Goal: Task Accomplishment & Management: Manage account settings

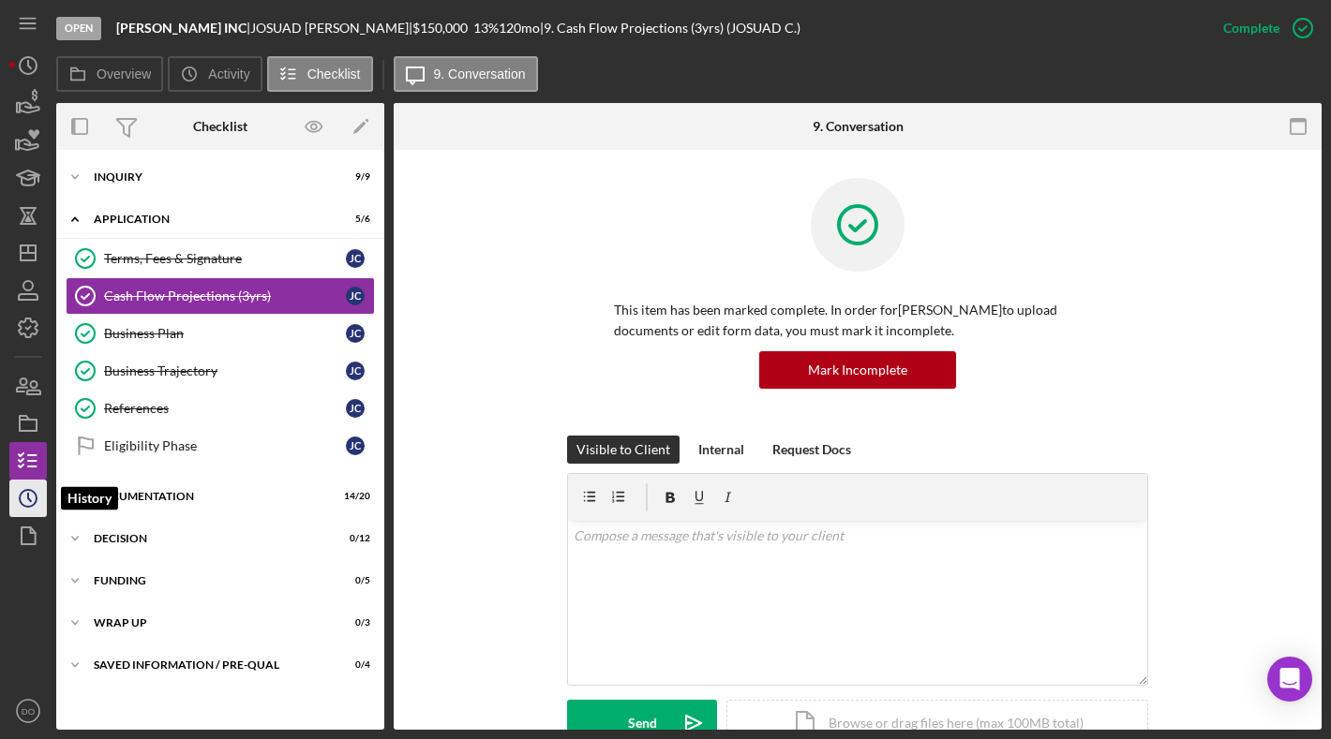
click at [34, 496] on icon "Icon/History" at bounding box center [28, 498] width 47 height 47
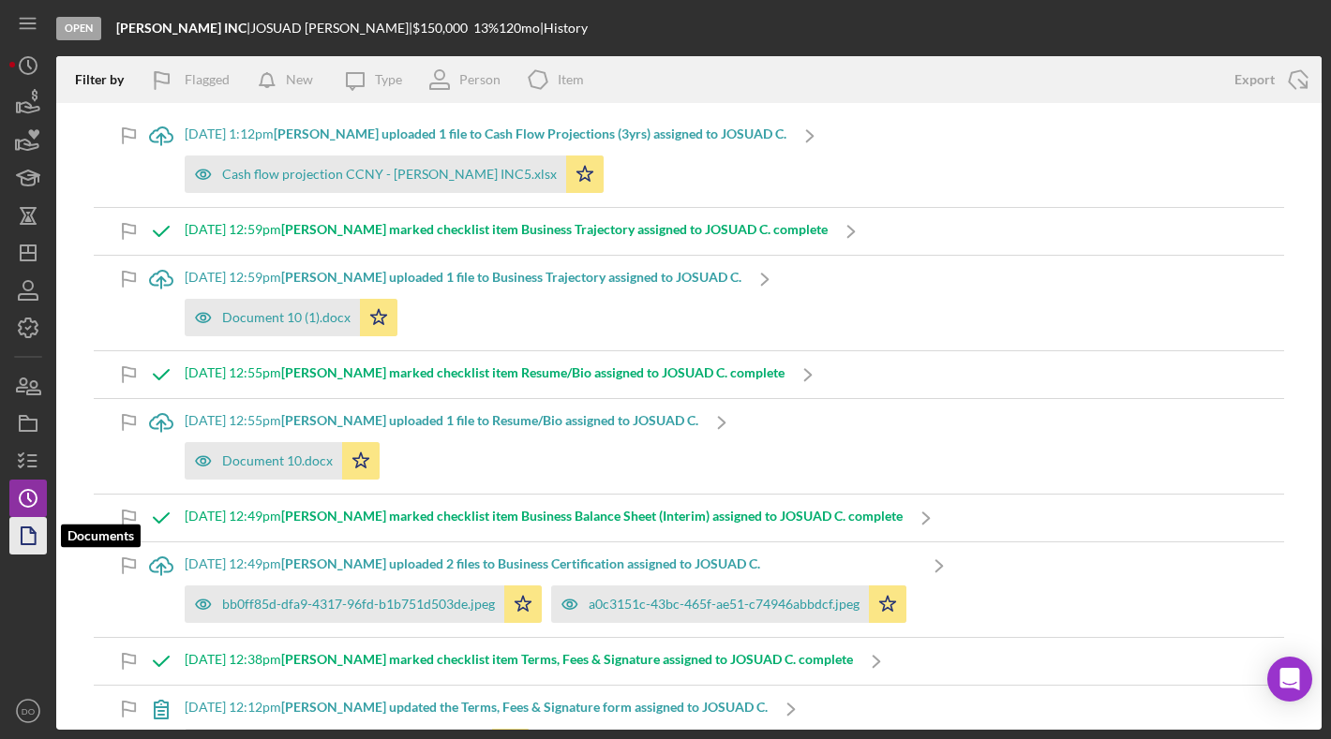
click at [33, 546] on icon "button" at bounding box center [28, 536] width 47 height 47
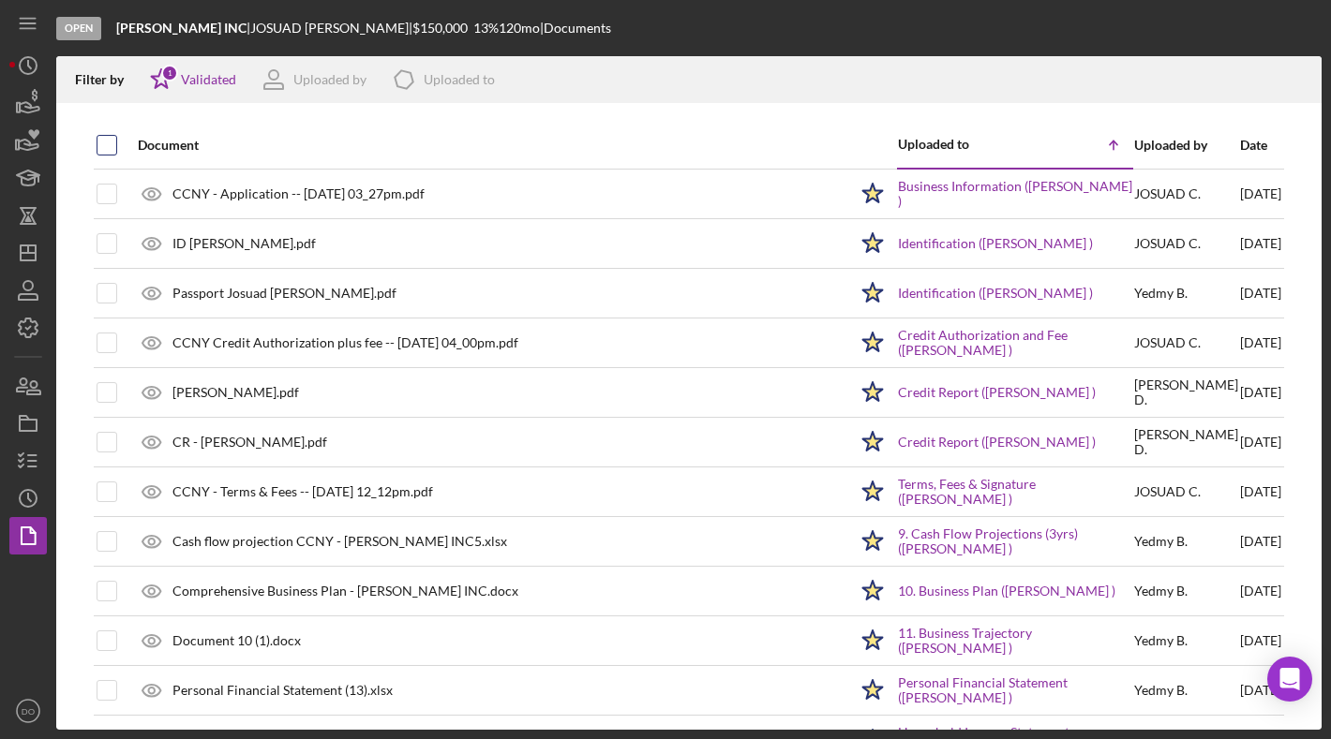
click at [101, 149] on input "checkbox" at bounding box center [106, 145] width 19 height 19
checkbox input "true"
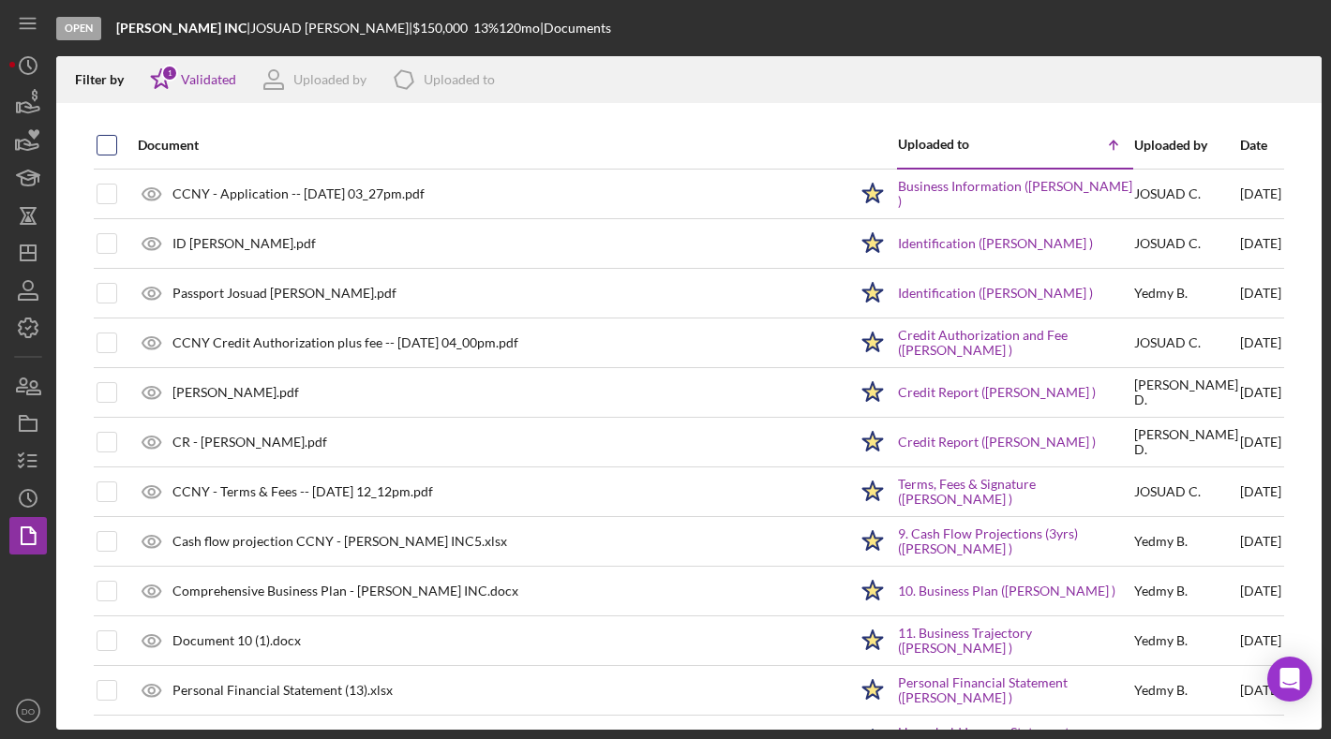
checkbox input "true"
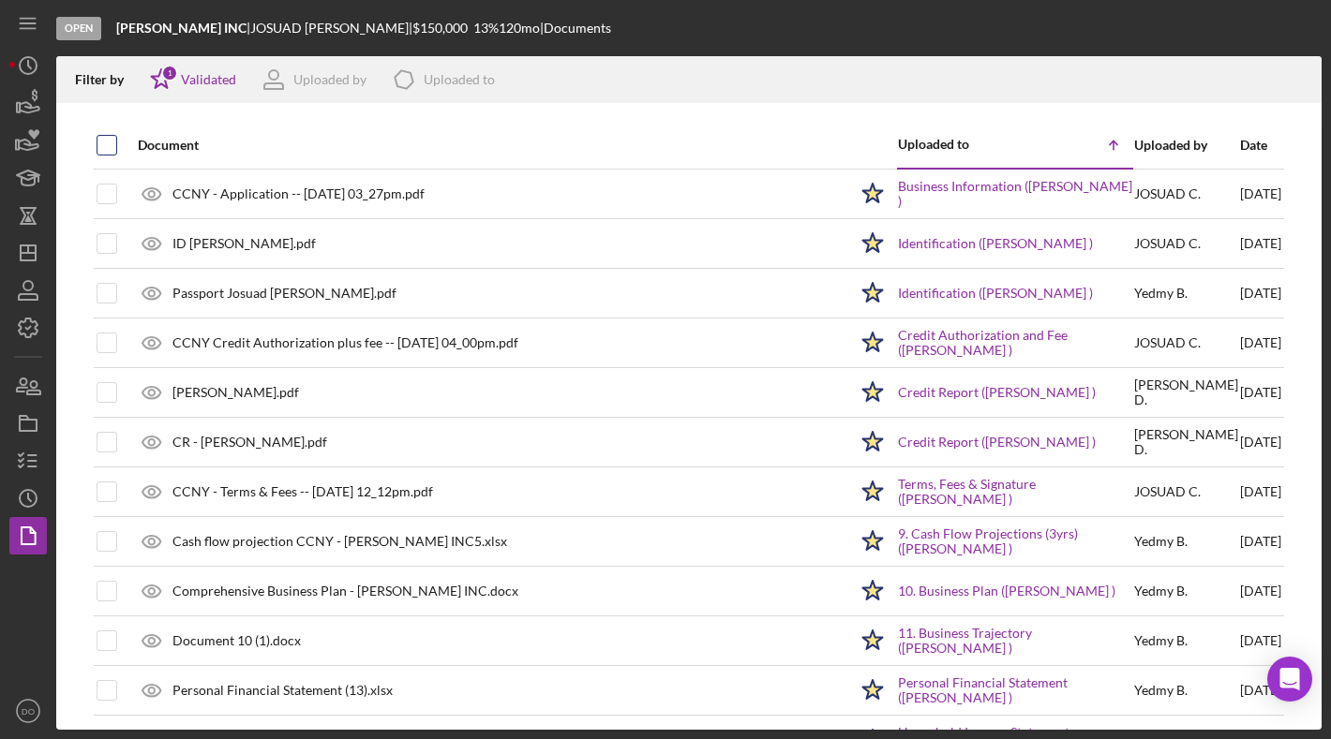
checkbox input "true"
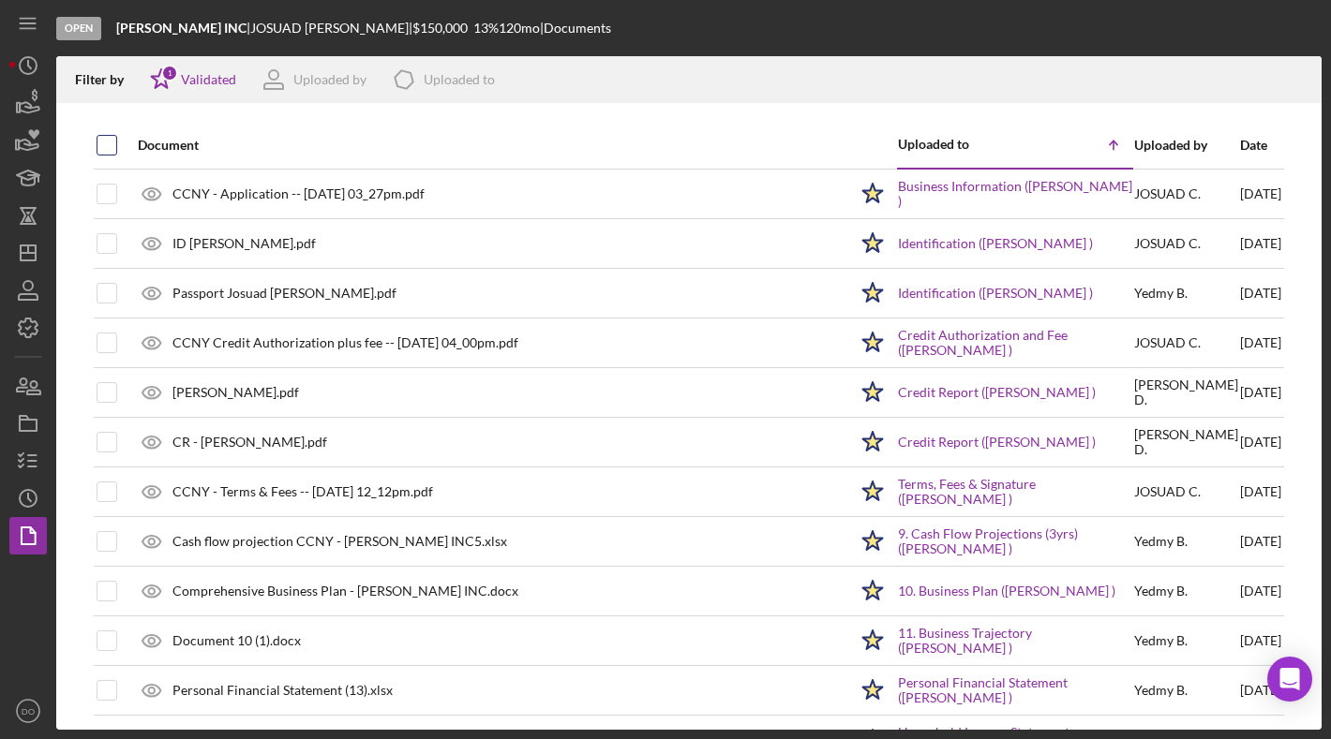
checkbox input "true"
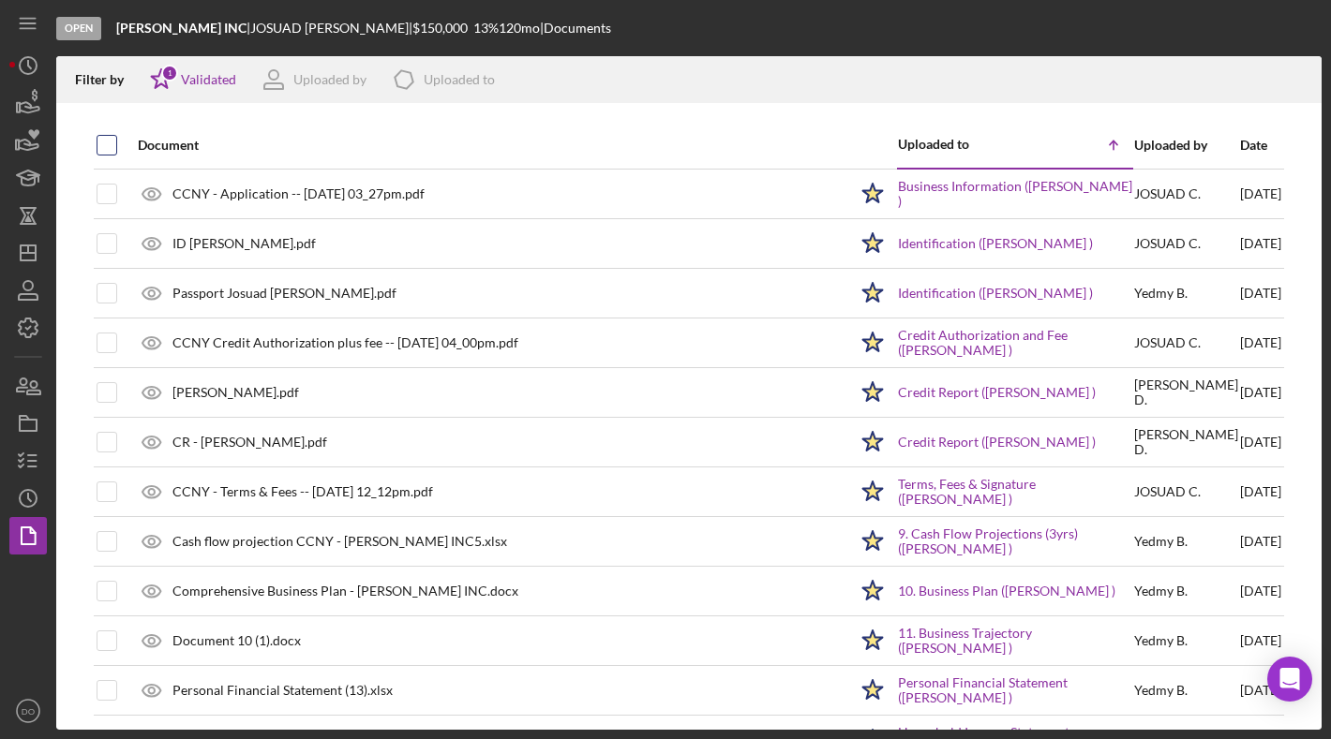
checkbox input "true"
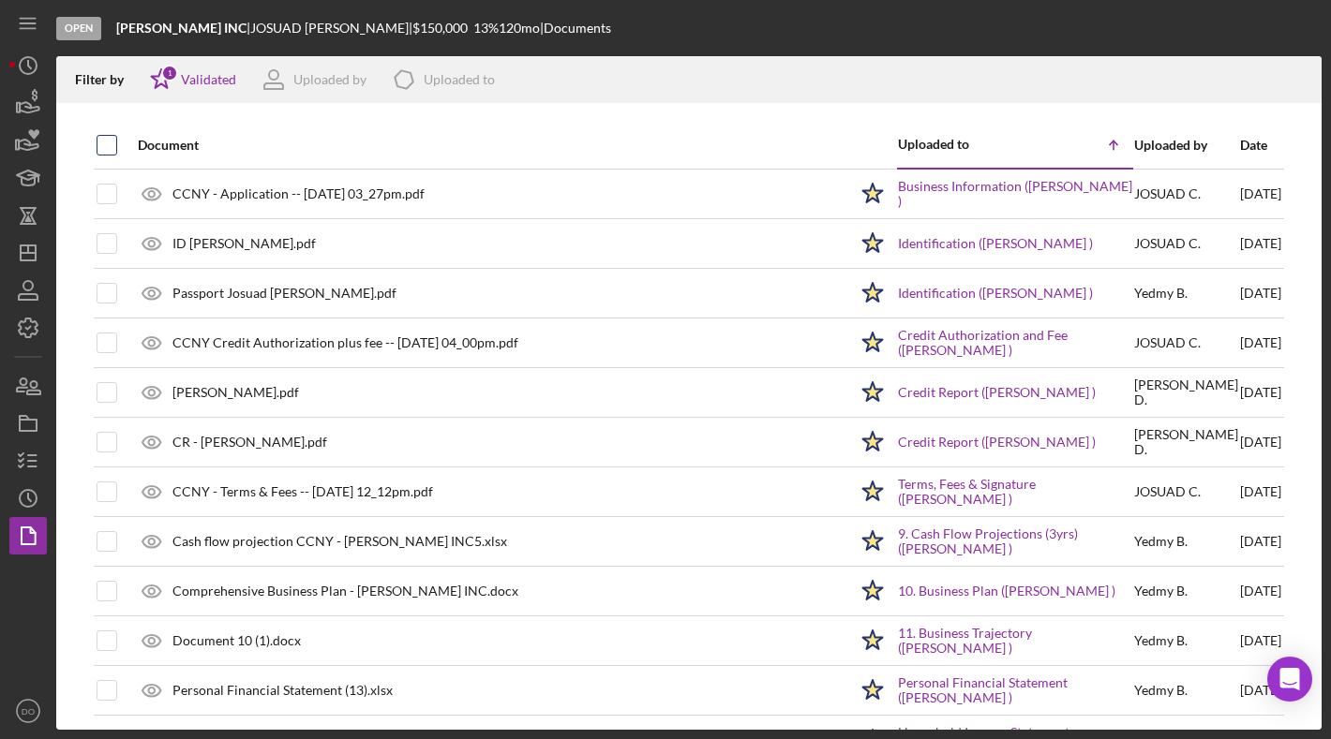
checkbox input "true"
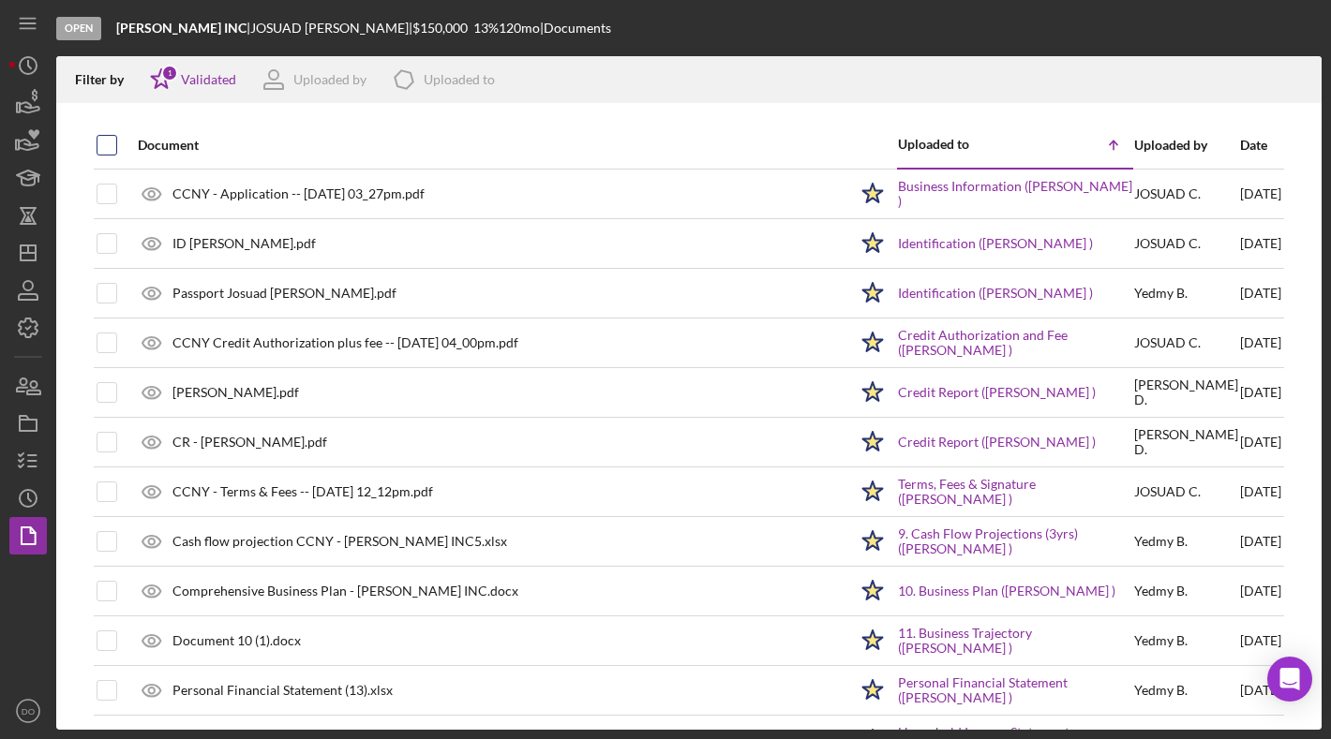
checkbox input "true"
click at [1294, 71] on icon "Icon/Download" at bounding box center [1298, 80] width 42 height 42
